Goal: Task Accomplishment & Management: Use online tool/utility

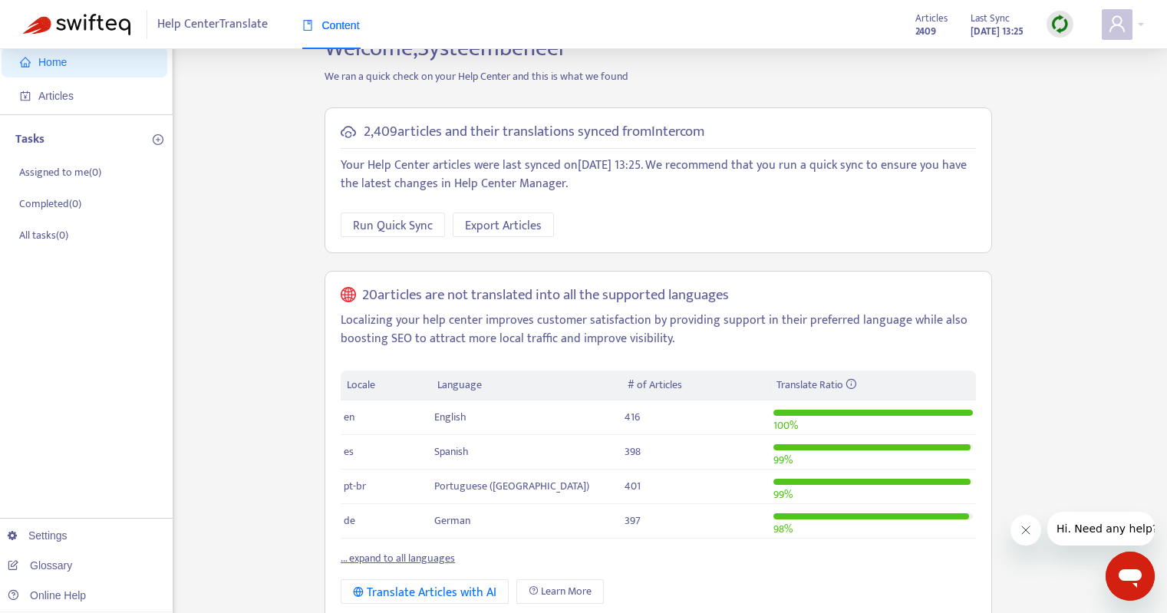
scroll to position [23, 0]
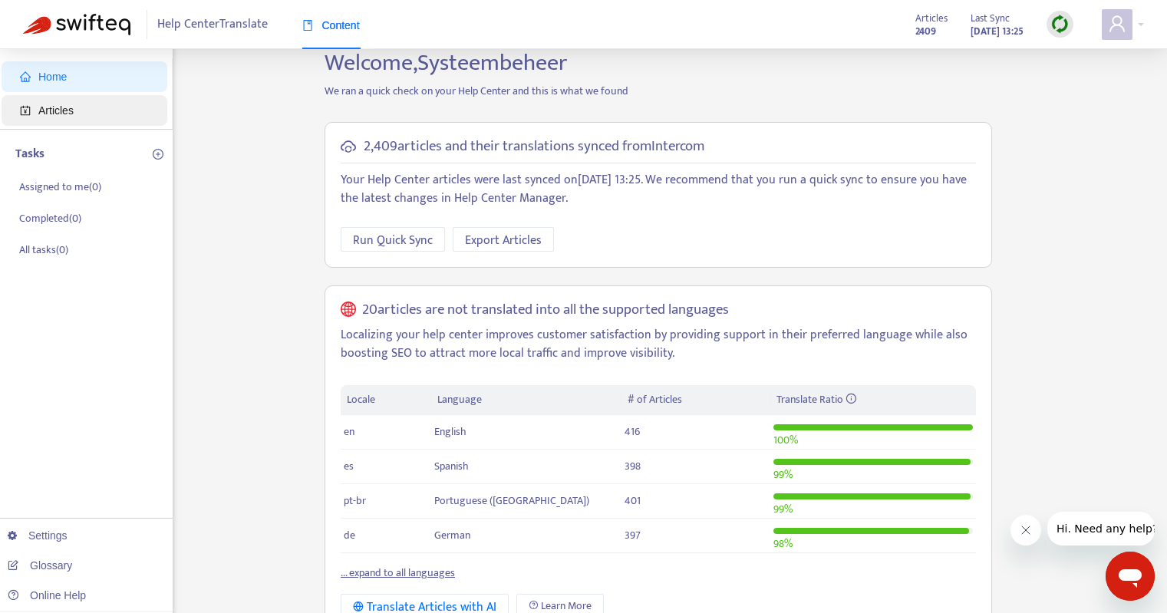
click at [102, 114] on span "Articles" at bounding box center [87, 110] width 135 height 31
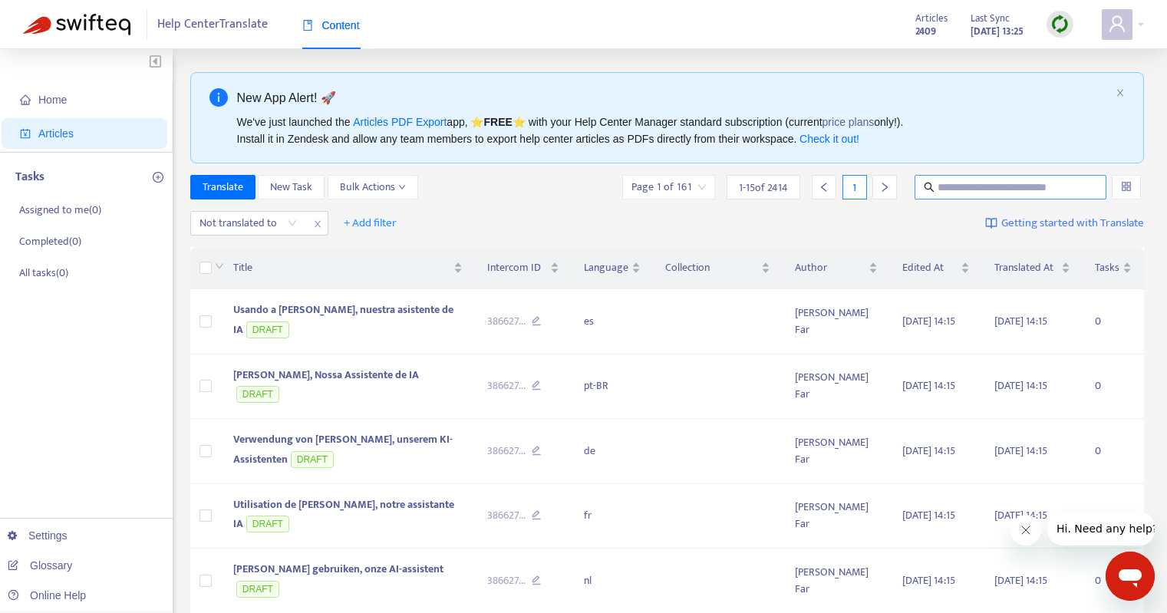
click at [965, 190] on input "text" at bounding box center [1011, 187] width 147 height 17
paste input "**********"
type input "**********"
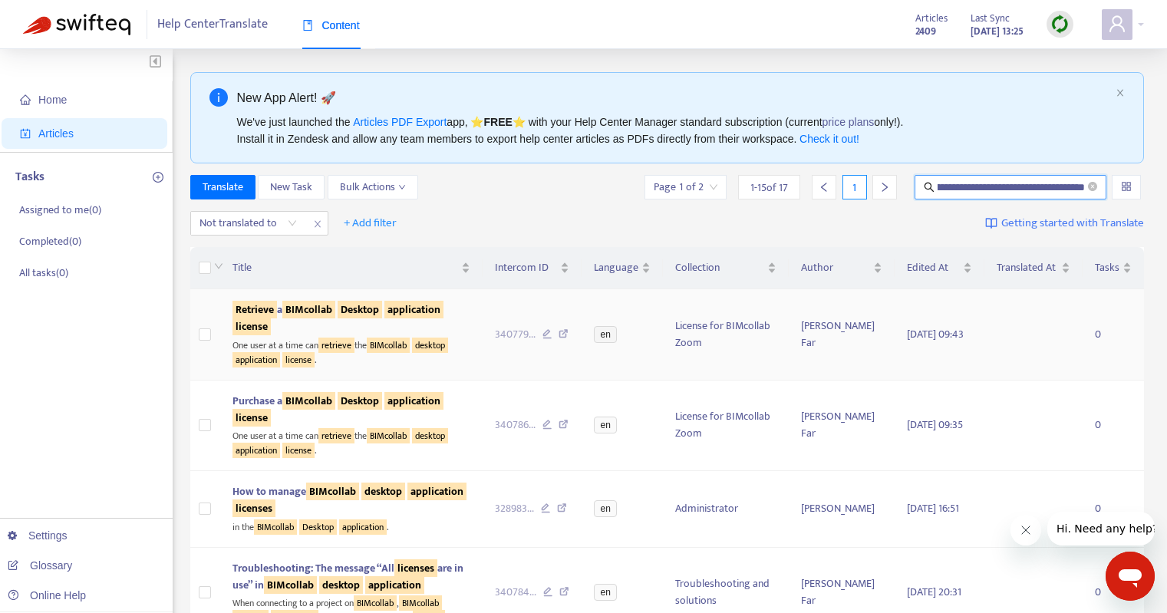
click at [327, 304] on sqkw "BIMcollab" at bounding box center [308, 310] width 53 height 18
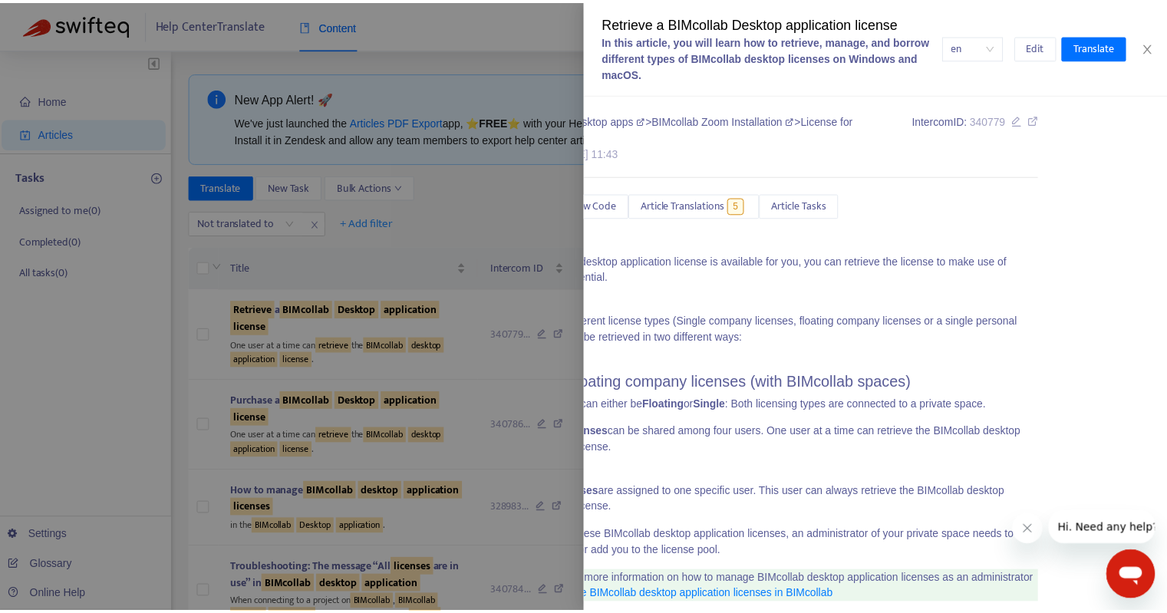
scroll to position [0, 0]
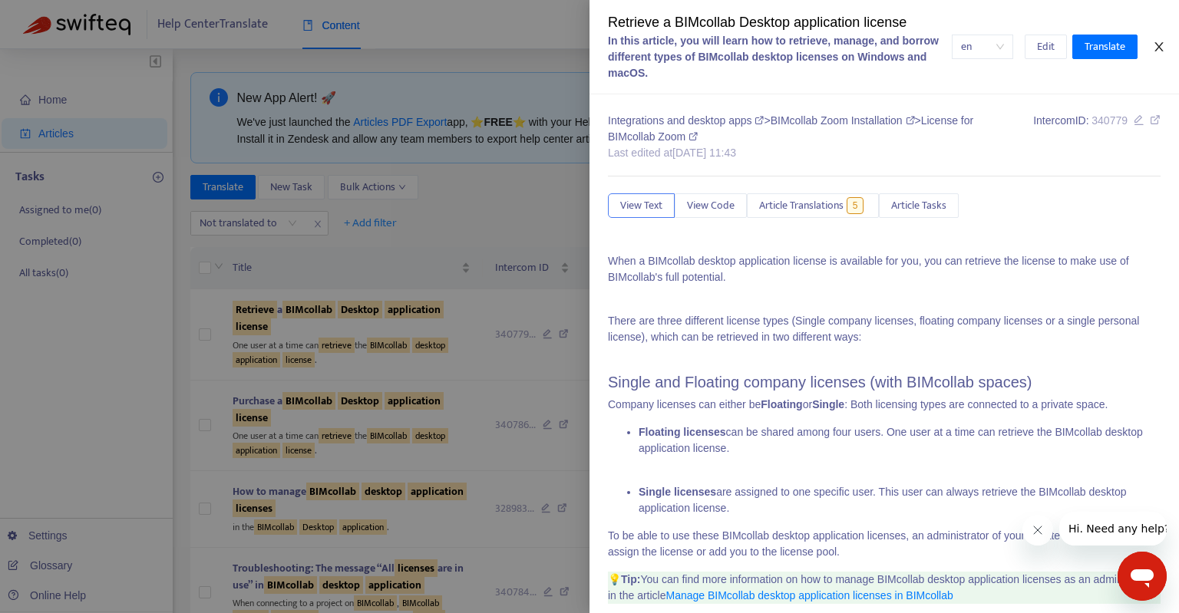
drag, startPoint x: 900, startPoint y: 336, endPoint x: 1158, endPoint y: 47, distance: 387.5
click at [1158, 47] on icon "close" at bounding box center [1158, 46] width 8 height 9
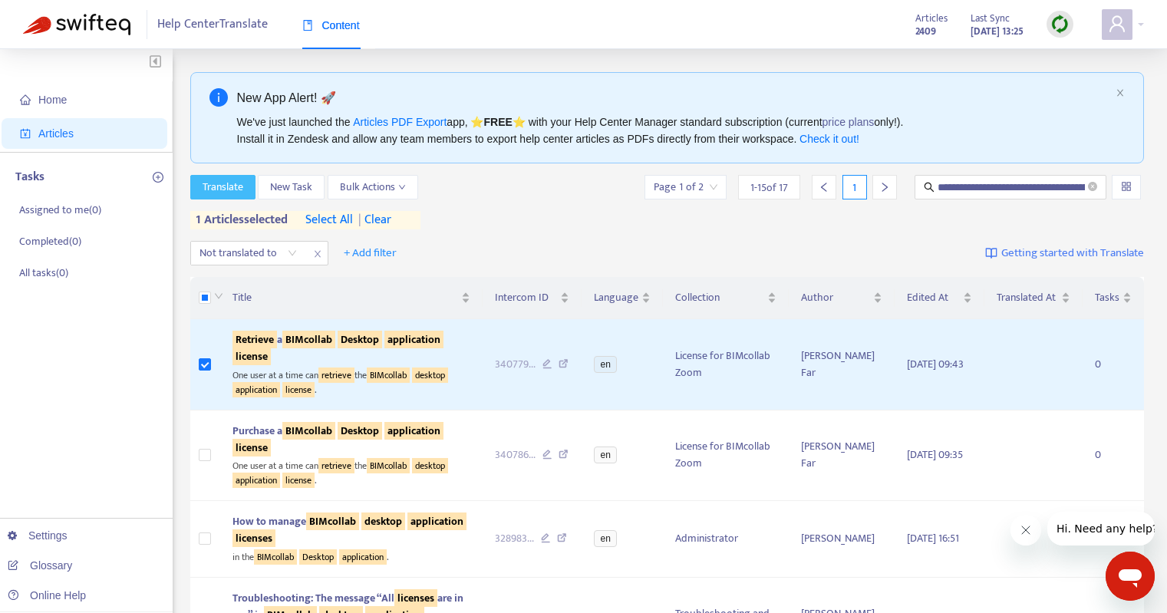
click at [213, 194] on span "Translate" at bounding box center [223, 187] width 41 height 17
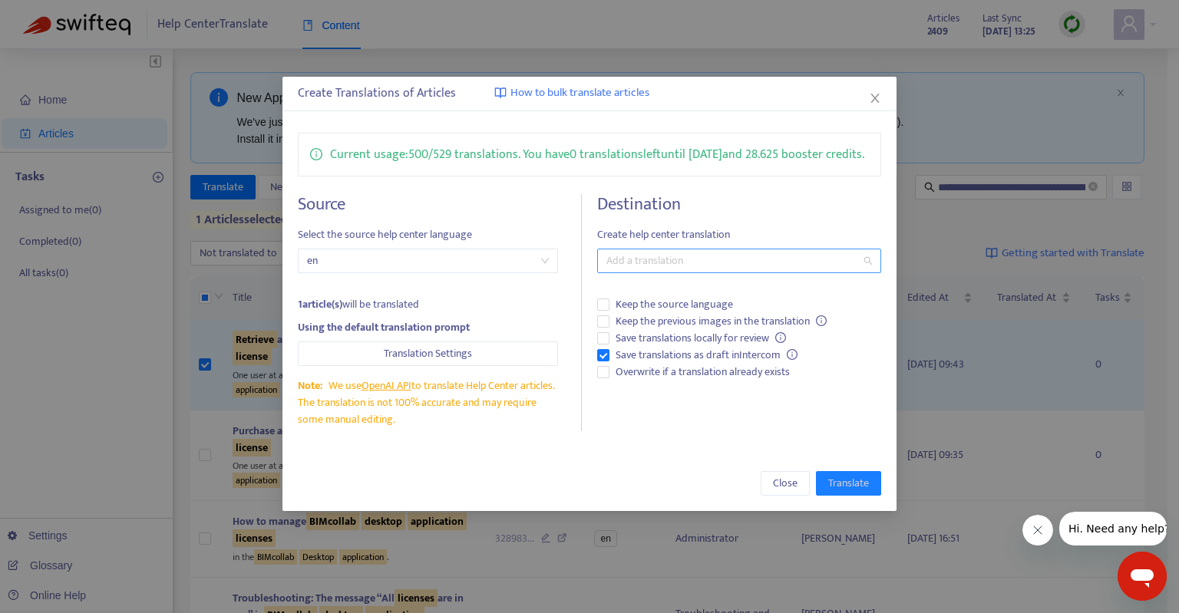
click at [653, 270] on div at bounding box center [731, 261] width 261 height 18
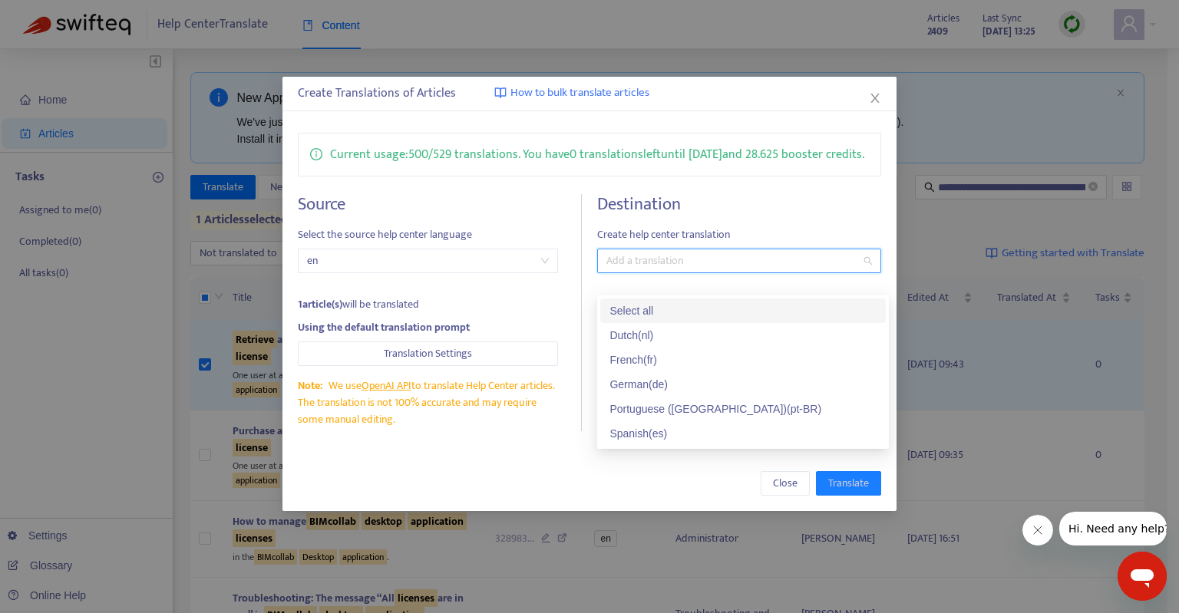
click at [658, 314] on div "Select all" at bounding box center [742, 310] width 267 height 17
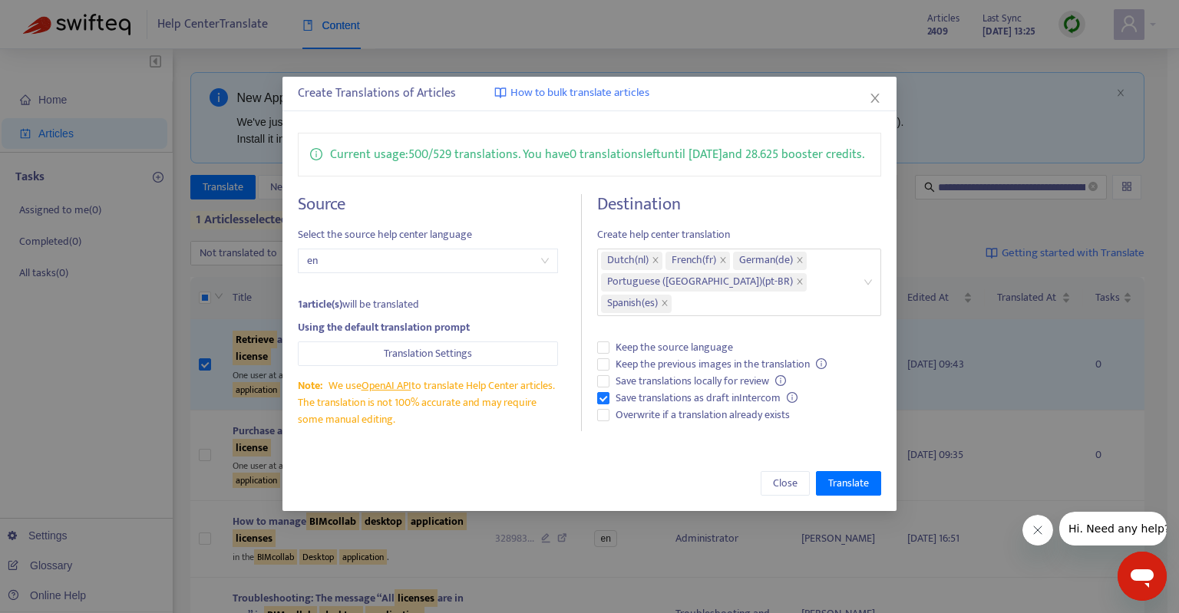
click at [849, 215] on h4 "Destination" at bounding box center [739, 204] width 284 height 21
click at [876, 99] on icon "close" at bounding box center [874, 98] width 8 height 9
